Goal: Transaction & Acquisition: Purchase product/service

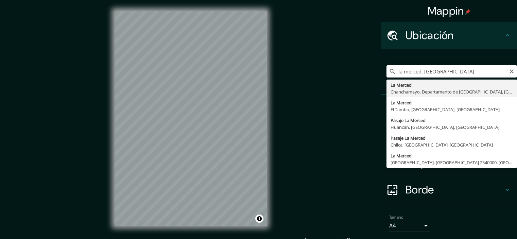
type input "La Merced, Chanchamayo, Departamento de Junín, Perú"
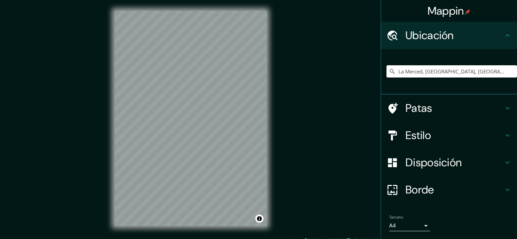
click at [496, 165] on h4 "Disposición" at bounding box center [454, 163] width 98 height 14
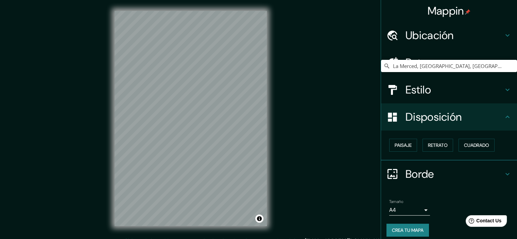
click at [480, 99] on div "Estilo" at bounding box center [449, 89] width 136 height 27
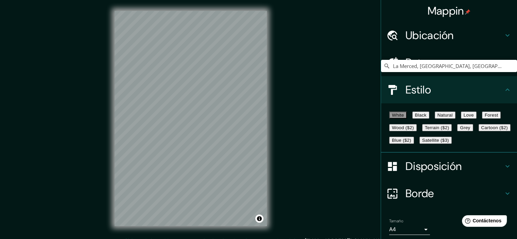
click at [480, 97] on h4 "Estilo" at bounding box center [454, 90] width 98 height 14
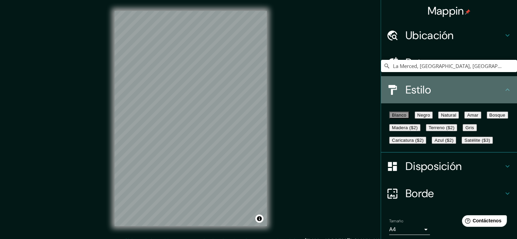
click at [499, 93] on div "Estilo" at bounding box center [449, 89] width 136 height 27
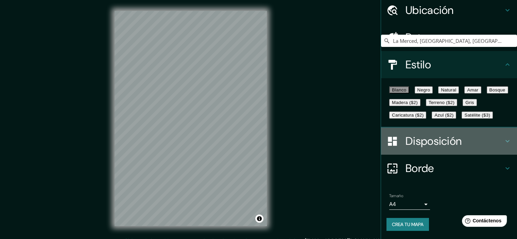
click at [482, 146] on h4 "Disposición" at bounding box center [454, 141] width 98 height 14
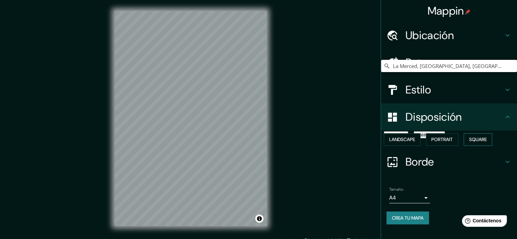
scroll to position [5, 0]
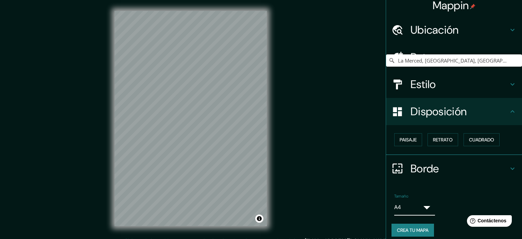
click at [417, 205] on body "Mappin Ubicación La Merced, Chanchamayo, Departamento de Junín, Perú Patas Esti…" at bounding box center [261, 119] width 522 height 239
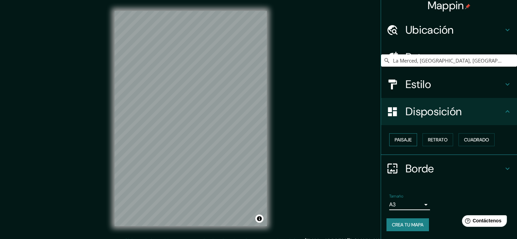
click at [406, 140] on font "Paisaje" at bounding box center [402, 140] width 17 height 6
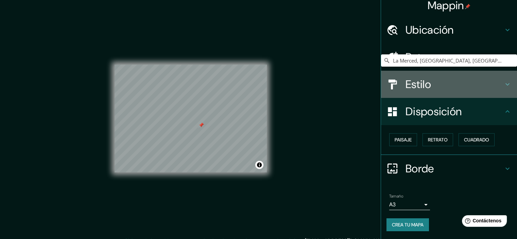
click at [485, 86] on h4 "Estilo" at bounding box center [454, 84] width 98 height 14
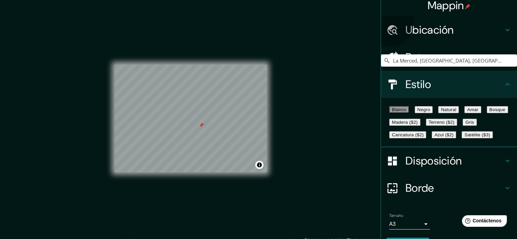
click at [456, 112] on font "Natural" at bounding box center [448, 109] width 15 height 5
click at [193, 94] on div at bounding box center [191, 92] width 5 height 5
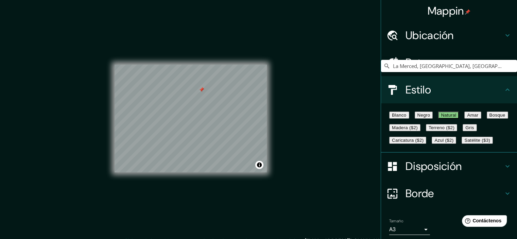
click at [475, 36] on h4 "Ubicación" at bounding box center [454, 36] width 98 height 14
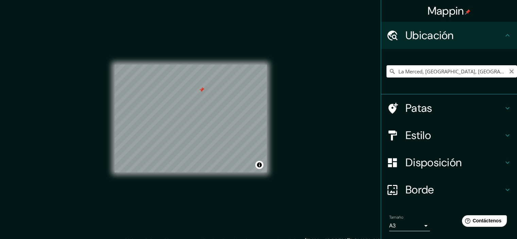
click at [509, 70] on icon "Claro" at bounding box center [511, 71] width 5 height 5
click at [260, 163] on button "Activar o desactivar atribución" at bounding box center [259, 165] width 8 height 8
click at [416, 75] on input "La Merced, Chanchamayo, Departamento de Junín, Perú" at bounding box center [451, 71] width 130 height 12
click at [413, 72] on input "La Merced, Chanchamayo, Departamento de Junín, Perú" at bounding box center [451, 71] width 130 height 12
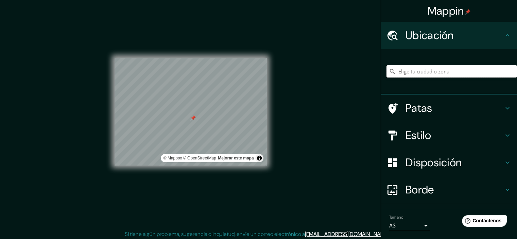
scroll to position [8, 0]
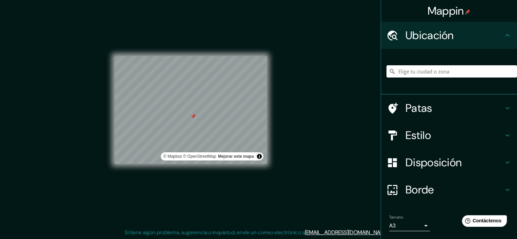
click at [504, 107] on icon at bounding box center [507, 108] width 8 height 8
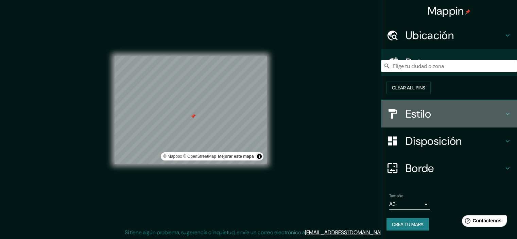
click at [499, 120] on div "Estilo" at bounding box center [449, 113] width 136 height 27
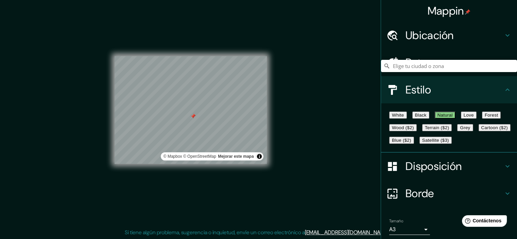
click at [505, 61] on icon at bounding box center [507, 62] width 8 height 8
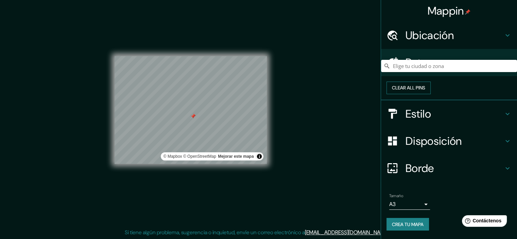
click at [431, 94] on button "Clear all pins" at bounding box center [408, 88] width 44 height 13
click at [317, 131] on div "Mappin Ubicación Patas Clear all pins Estilo Disposición Borde Elige un borde. …" at bounding box center [258, 116] width 517 height 248
click at [260, 159] on button "Activar o desactivar atribución" at bounding box center [259, 156] width 8 height 8
click at [492, 137] on h4 "Disposición" at bounding box center [454, 141] width 98 height 14
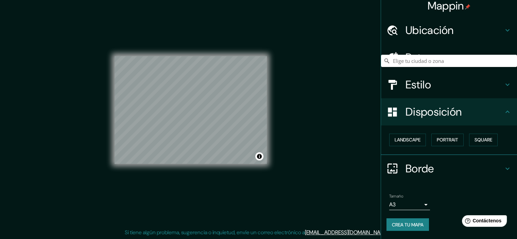
scroll to position [5, 0]
click at [503, 84] on icon at bounding box center [507, 85] width 8 height 8
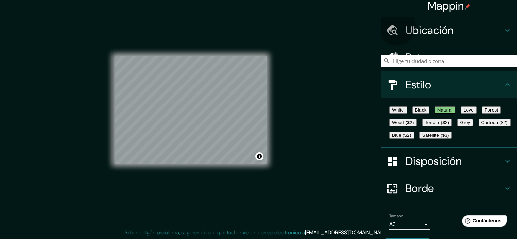
click at [482, 113] on button "Forest" at bounding box center [491, 109] width 19 height 7
click at [476, 110] on button "Love" at bounding box center [469, 109] width 16 height 7
click at [397, 113] on button "White" at bounding box center [398, 109] width 18 height 7
click at [419, 112] on button "Black" at bounding box center [420, 109] width 17 height 7
click at [402, 107] on button "White" at bounding box center [398, 109] width 18 height 7
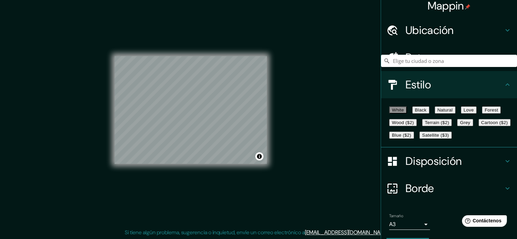
click at [482, 113] on button "Forest" at bounding box center [491, 109] width 19 height 7
click at [455, 111] on button "Natural" at bounding box center [445, 109] width 21 height 7
click at [476, 112] on button "Love" at bounding box center [469, 109] width 16 height 7
click at [455, 112] on button "Natural" at bounding box center [445, 109] width 21 height 7
click at [478, 126] on button "Cartoon ($2)" at bounding box center [494, 122] width 32 height 7
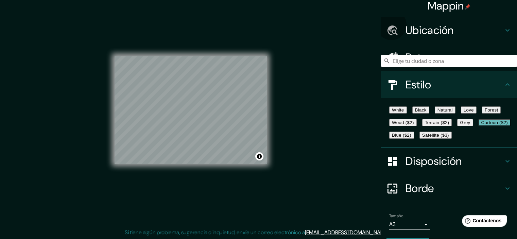
click at [457, 126] on button "Grey" at bounding box center [465, 122] width 16 height 7
click at [455, 113] on button "Natural" at bounding box center [445, 109] width 21 height 7
click at [418, 113] on button "Black" at bounding box center [420, 109] width 17 height 7
click at [402, 113] on button "White" at bounding box center [398, 109] width 18 height 7
click at [455, 109] on button "Natural" at bounding box center [445, 109] width 21 height 7
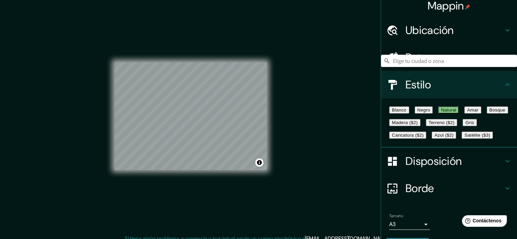
scroll to position [0, 0]
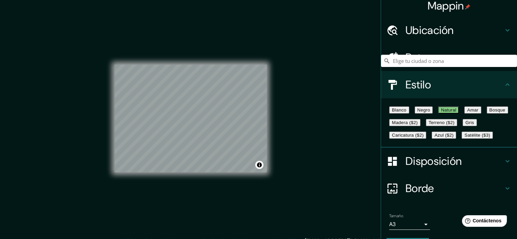
click at [400, 112] on font "Blanco" at bounding box center [399, 109] width 15 height 5
click at [456, 111] on font "Natural" at bounding box center [448, 109] width 15 height 5
drag, startPoint x: 285, startPoint y: 120, endPoint x: 351, endPoint y: 128, distance: 65.7
click at [351, 128] on div "Mappin Ubicación Patas Estilo Blanco Negro Natural Amar Bosque Madera ($2) Terr…" at bounding box center [258, 124] width 517 height 248
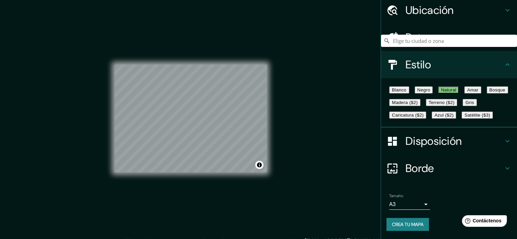
scroll to position [77, 0]
click at [419, 224] on font "Crea tu mapa" at bounding box center [408, 224] width 32 height 6
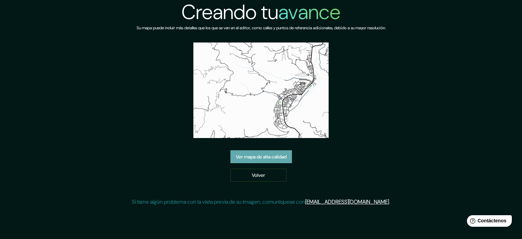
click at [261, 160] on font "Ver mapa de alta calidad" at bounding box center [261, 156] width 51 height 9
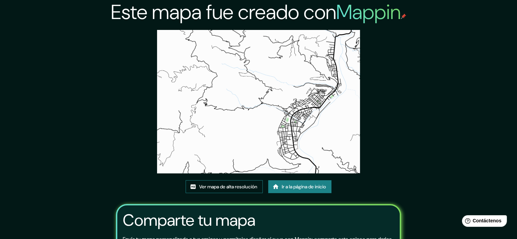
click at [245, 186] on font "Ver mapa de alta resolución" at bounding box center [228, 186] width 58 height 6
